Goal: Contribute content

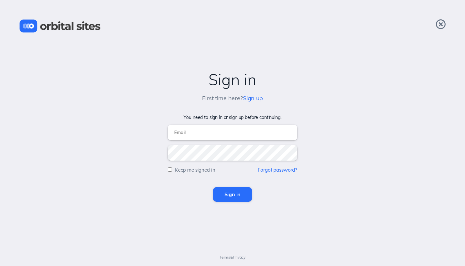
type input "[EMAIL_ADDRESS][DOMAIN_NAME]"
click at [225, 193] on input "Sign in" at bounding box center [232, 194] width 39 height 14
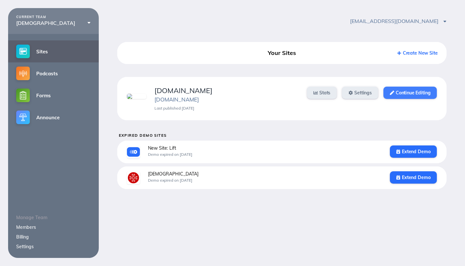
click at [402, 95] on link "Continue Editing" at bounding box center [409, 93] width 53 height 12
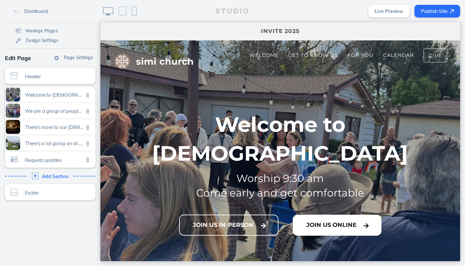
click at [319, 215] on button "Join Us Online" at bounding box center [337, 225] width 89 height 21
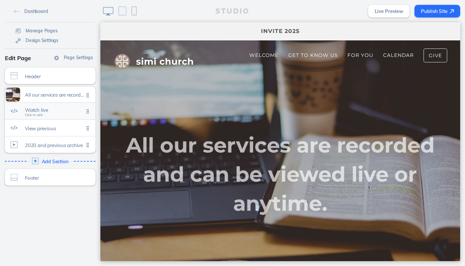
click at [37, 114] on span "Click to edit" at bounding box center [34, 115] width 18 height 4
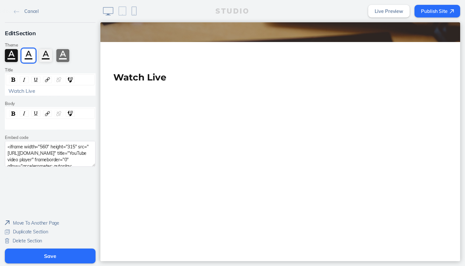
scroll to position [271, 0]
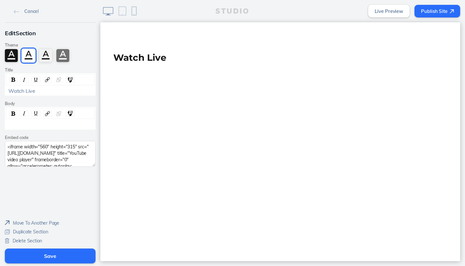
click at [41, 149] on textarea "<iframe width="560" height="315" src="https://www.youtube.com/embed/R3Cp1MnFCj0…" at bounding box center [50, 154] width 91 height 26
paste textarea "UBivZAa8yqo?si=X-70nB9yEyB0b8G8"
type textarea "<iframe width="560" height="315" src="https://www.youtube.com/embed/UBivZAa8yqo…"
click at [49, 256] on button "Save" at bounding box center [50, 256] width 91 height 15
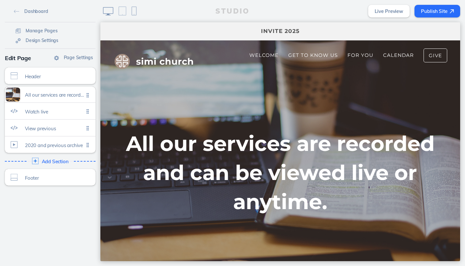
click at [424, 11] on button "Publish Site" at bounding box center [437, 11] width 46 height 13
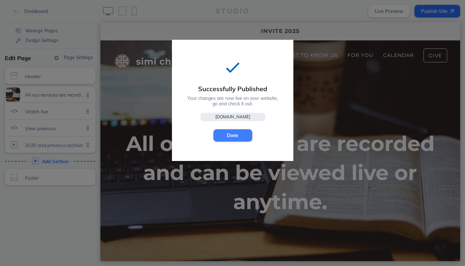
click at [236, 133] on button "Done" at bounding box center [232, 135] width 39 height 12
